Goal: Find specific page/section: Find specific page/section

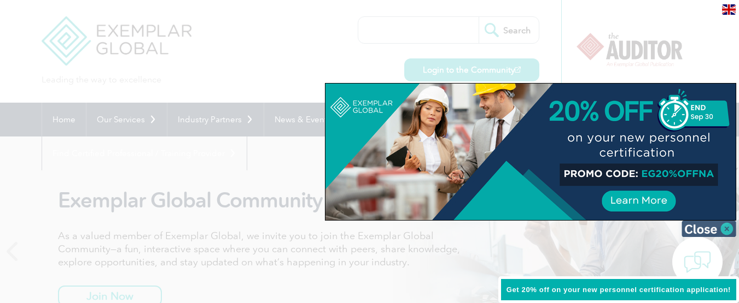
click at [725, 228] on img at bounding box center [708, 229] width 55 height 16
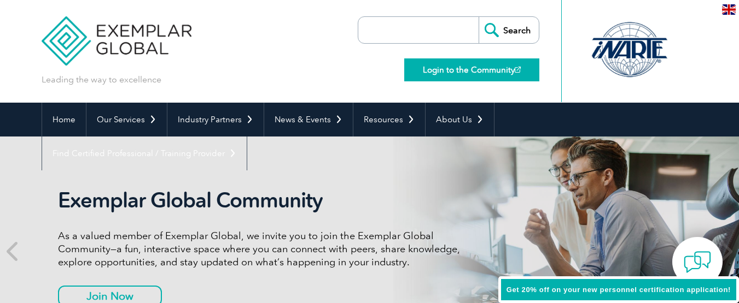
click at [472, 67] on link "Login to the Community" at bounding box center [471, 69] width 135 height 23
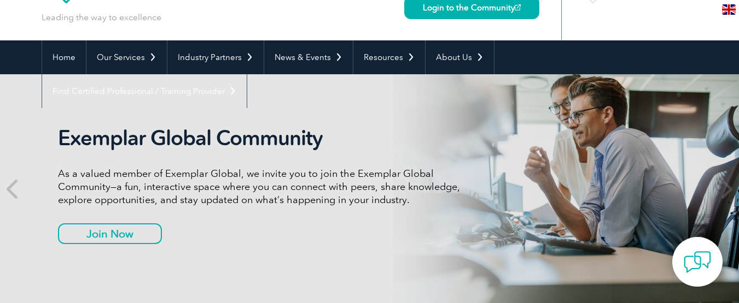
scroll to position [40, 0]
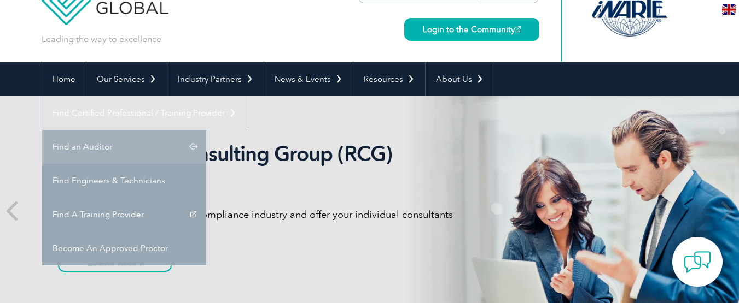
click at [206, 130] on link "Find an Auditor" at bounding box center [124, 147] width 164 height 34
